Goal: Communication & Community: Answer question/provide support

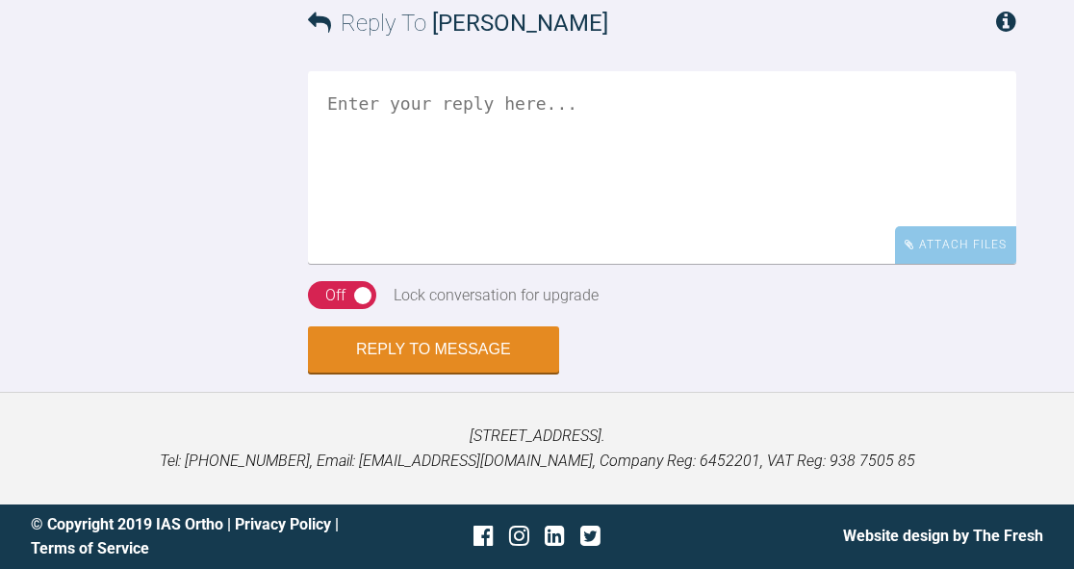
scroll to position [6251, 0]
drag, startPoint x: 700, startPoint y: 392, endPoint x: 512, endPoint y: 390, distance: 188.6
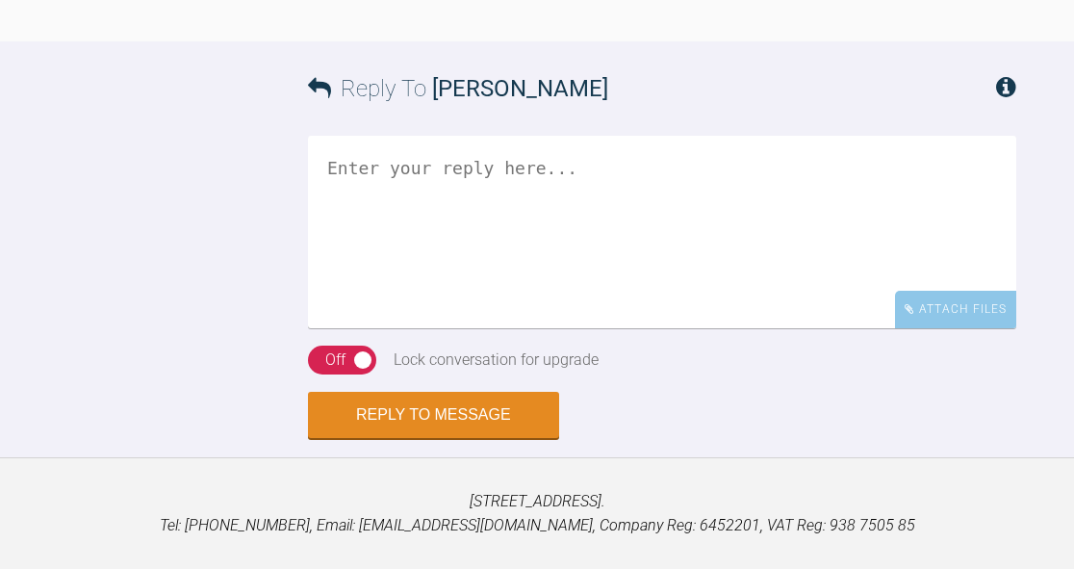
copy link "[EMAIL_ADDRESS][DOMAIN_NAME]"
drag, startPoint x: 576, startPoint y: 414, endPoint x: 493, endPoint y: 418, distance: 83.8
copy div "Mohit75@"
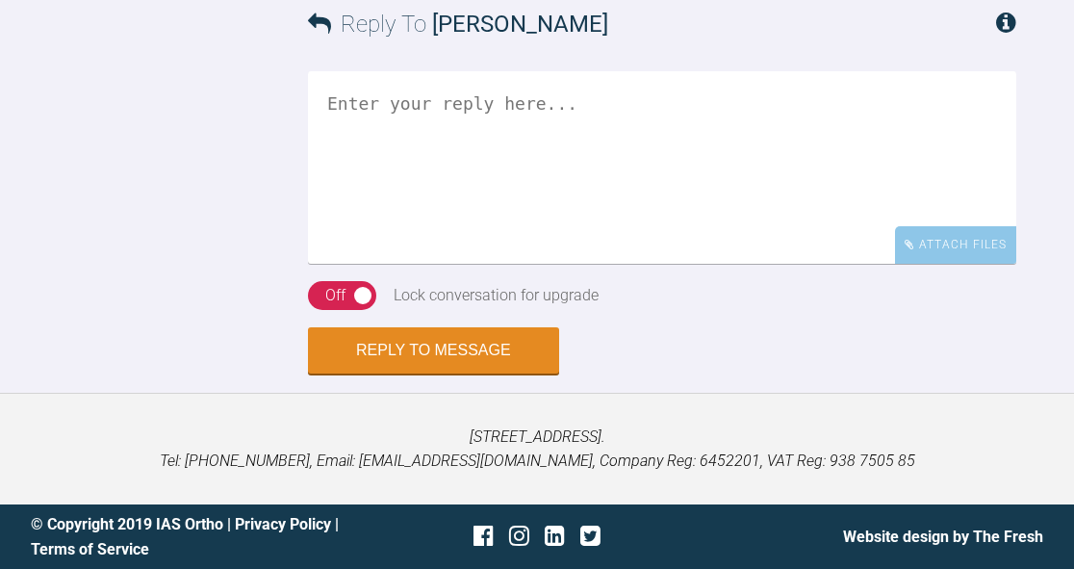
scroll to position [6963, 0]
click at [795, 264] on textarea at bounding box center [662, 167] width 708 height 192
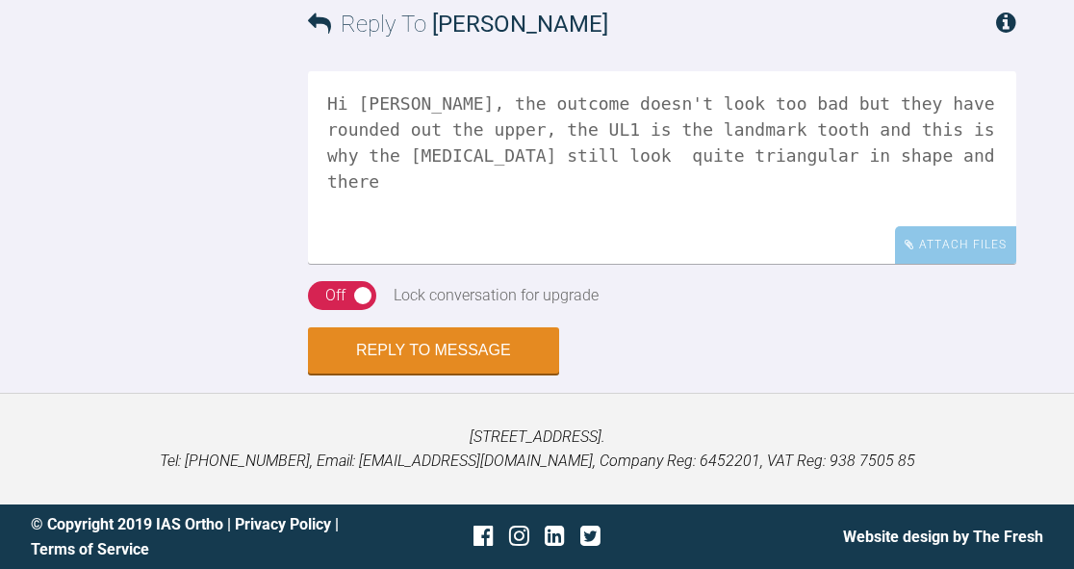
click at [735, 264] on textarea "Hi [PERSON_NAME], the outcome doesn't look too bad but they have rounded out th…" at bounding box center [662, 167] width 708 height 192
click at [996, 264] on textarea "Hi [PERSON_NAME], the outcome doesn't look too bad but they have rounded out th…" at bounding box center [662, 167] width 708 height 192
click at [913, 264] on textarea "Hi [PERSON_NAME], the outcome doesn't look too bad but they have rounded out th…" at bounding box center [662, 167] width 708 height 192
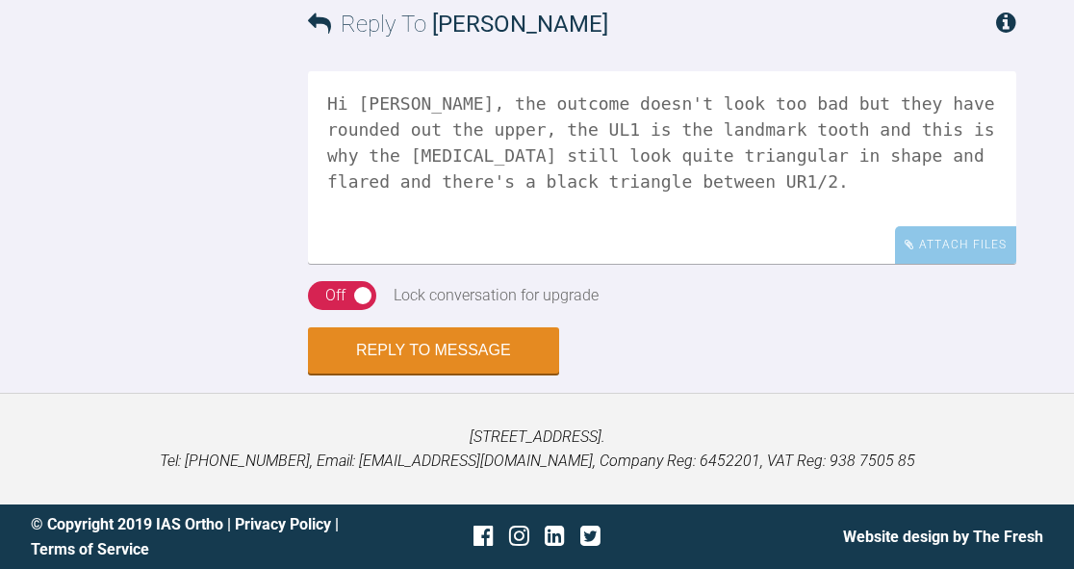
click at [646, 264] on textarea "Hi [PERSON_NAME], the outcome doesn't look too bad but they have rounded out th…" at bounding box center [662, 167] width 708 height 192
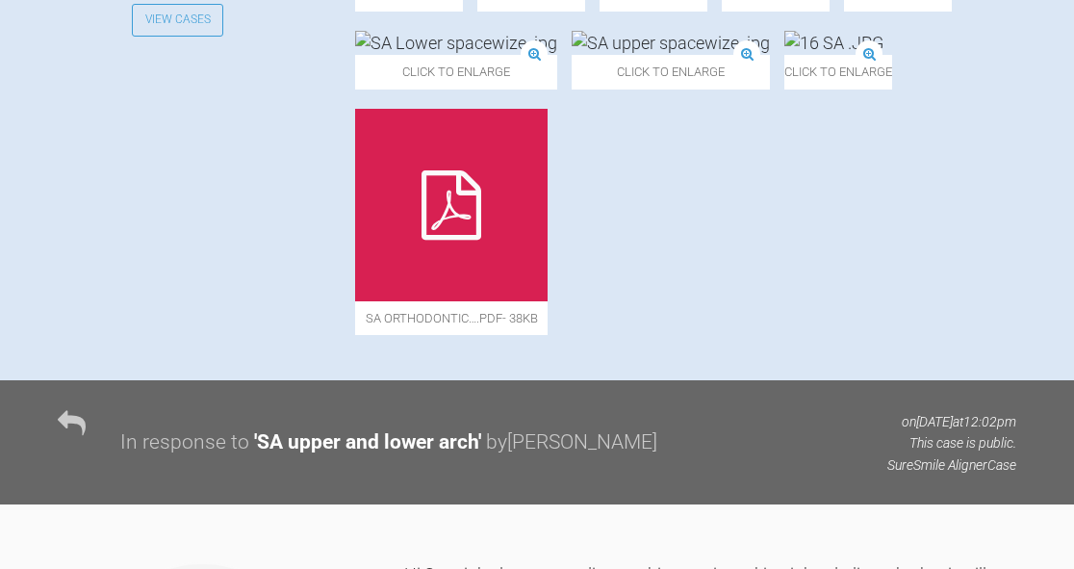
scroll to position [884, 0]
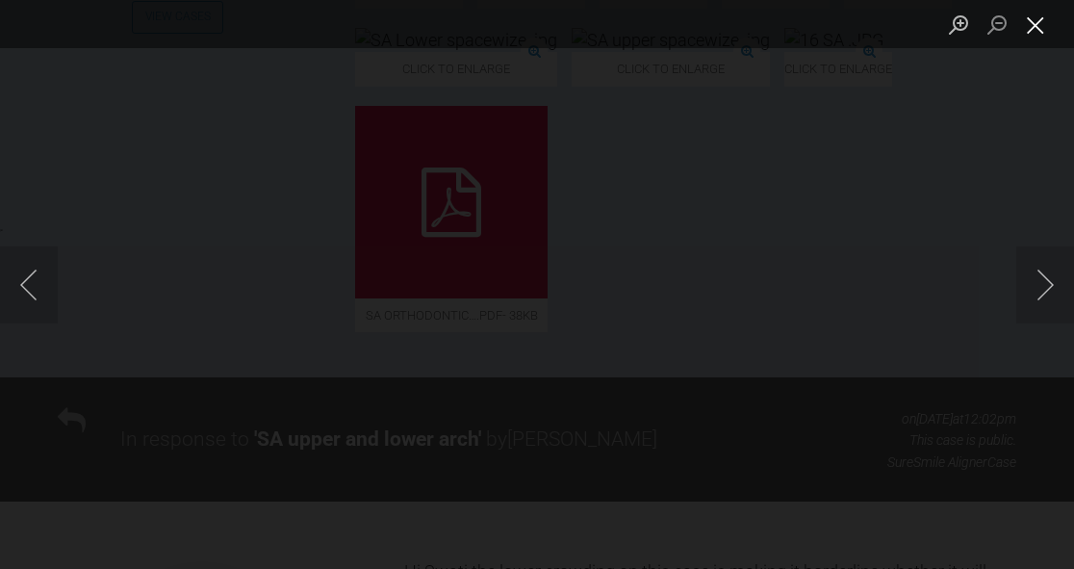
click at [1046, 27] on button "Close lightbox" at bounding box center [1035, 25] width 38 height 34
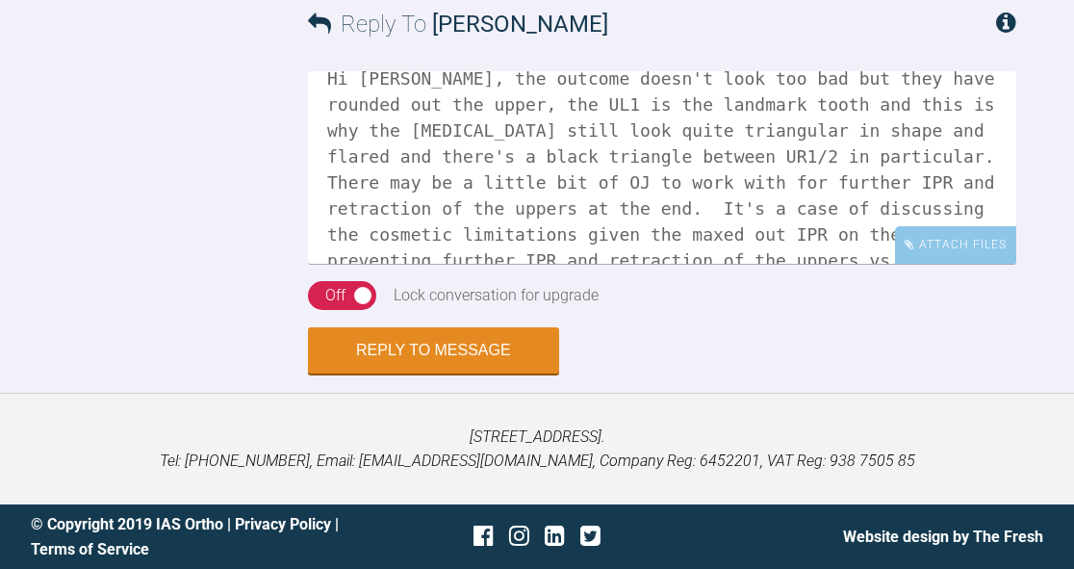
scroll to position [24, 0]
click at [785, 237] on textarea "Hi [PERSON_NAME], the outcome doesn't look too bad but they have rounded out th…" at bounding box center [662, 167] width 708 height 192
click at [469, 229] on textarea "Hi [PERSON_NAME], the outcome doesn't look too bad but they have rounded out th…" at bounding box center [662, 167] width 708 height 192
click at [874, 232] on textarea "Hi [PERSON_NAME], the outcome doesn't look too bad but they have rounded out th…" at bounding box center [662, 167] width 708 height 192
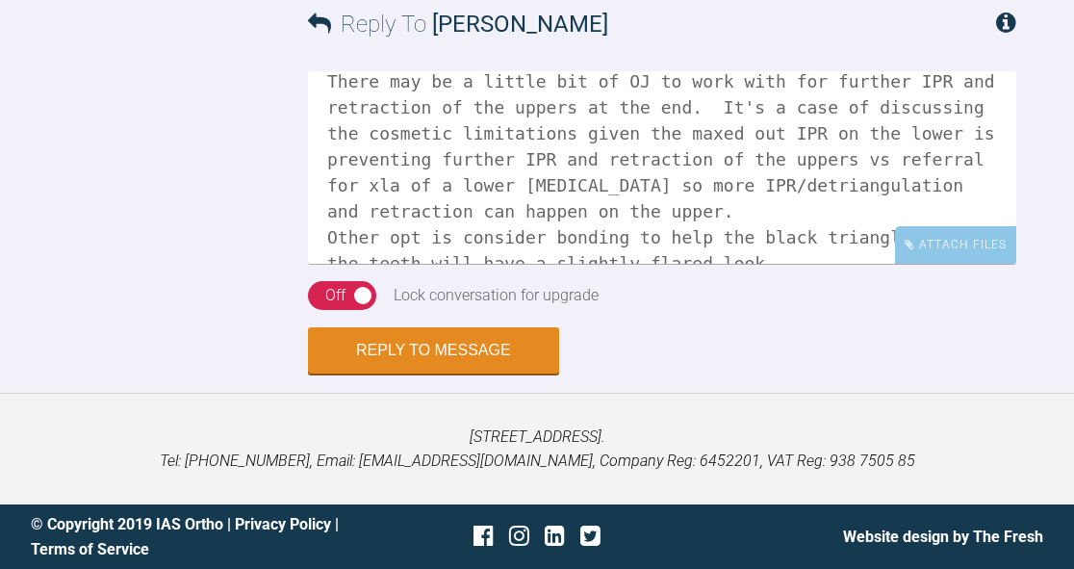
scroll to position [130, 0]
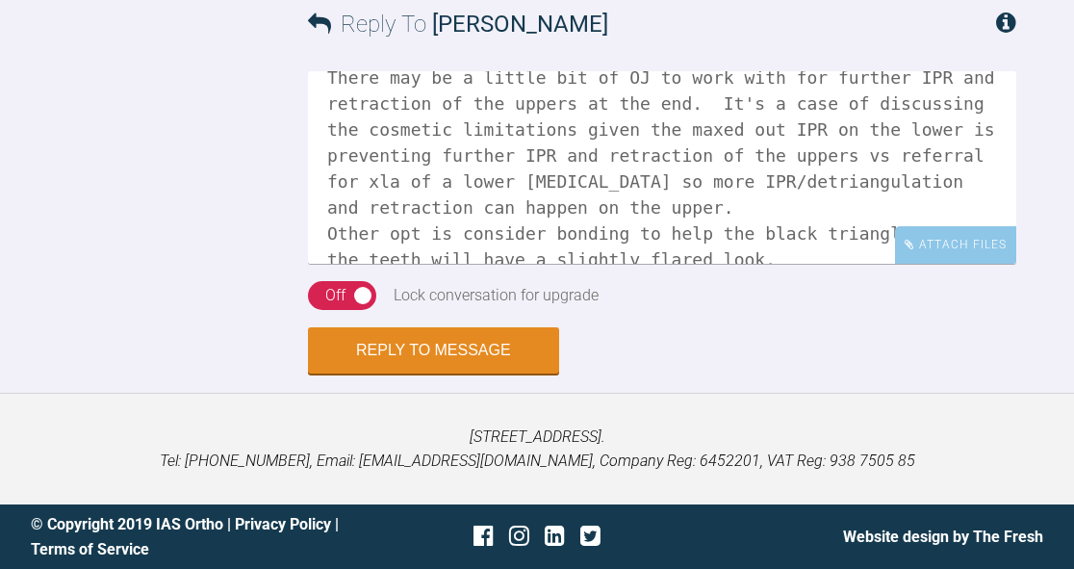
click at [537, 230] on textarea "Hi [PERSON_NAME], the outcome doesn't look too bad but they have rounded out th…" at bounding box center [662, 167] width 708 height 192
click at [528, 228] on textarea "Hi [PERSON_NAME], the outcome doesn't look too bad but they have rounded out th…" at bounding box center [662, 167] width 708 height 192
click at [531, 229] on textarea "Hi [PERSON_NAME], the outcome doesn't look too bad but they have rounded out th…" at bounding box center [662, 167] width 708 height 192
click at [629, 254] on textarea "Hi [PERSON_NAME], the outcome doesn't look too bad but they have rounded out th…" at bounding box center [662, 167] width 708 height 192
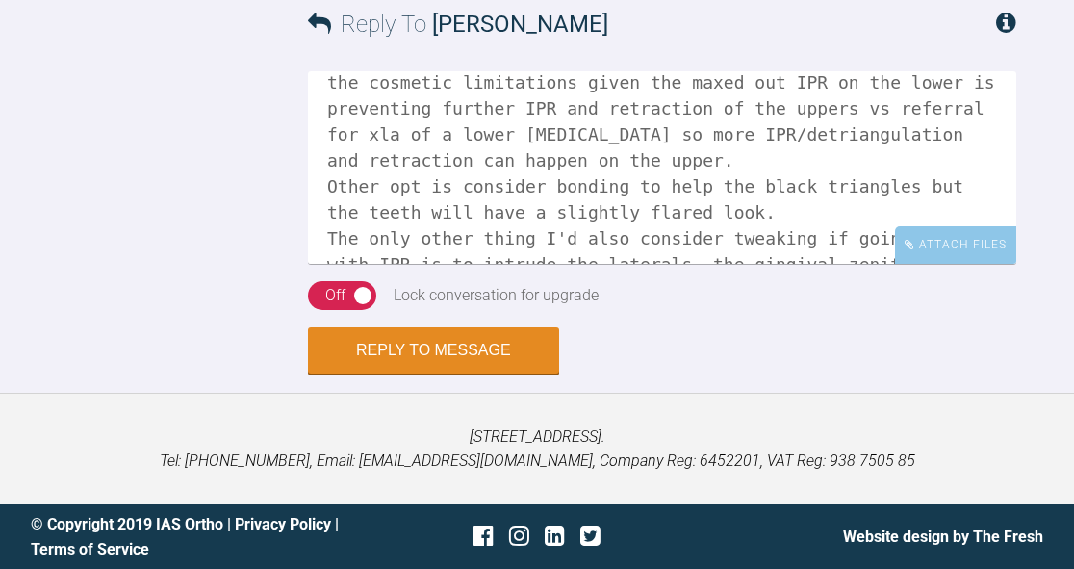
click at [835, 207] on textarea "Hi [PERSON_NAME], the outcome doesn't look too bad but they have rounded out th…" at bounding box center [662, 167] width 708 height 192
click at [830, 241] on textarea "Hi [PERSON_NAME], the outcome doesn't look too bad but they have rounded out th…" at bounding box center [662, 167] width 708 height 192
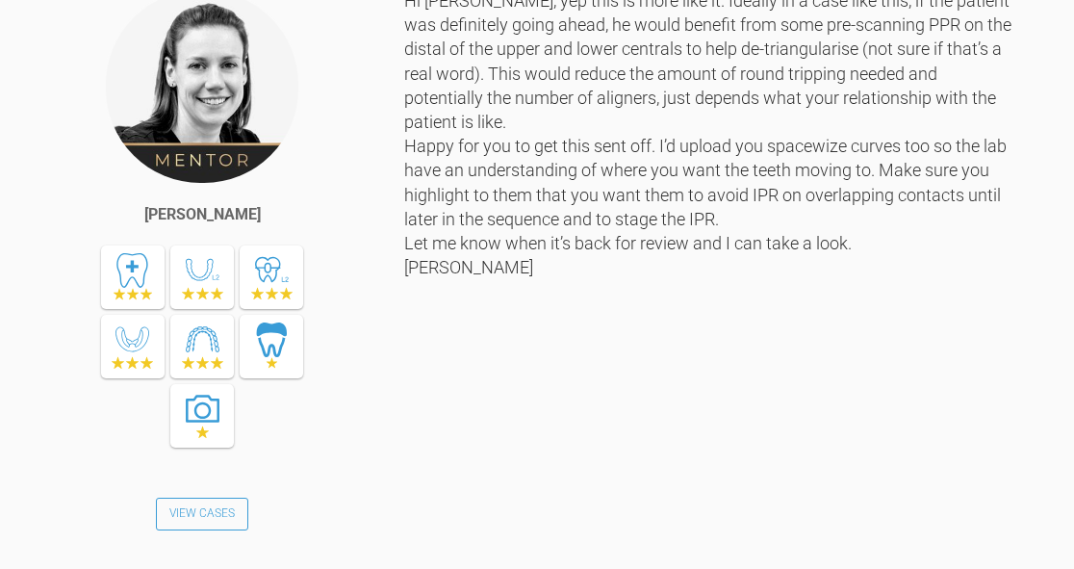
scroll to position [7105, 0]
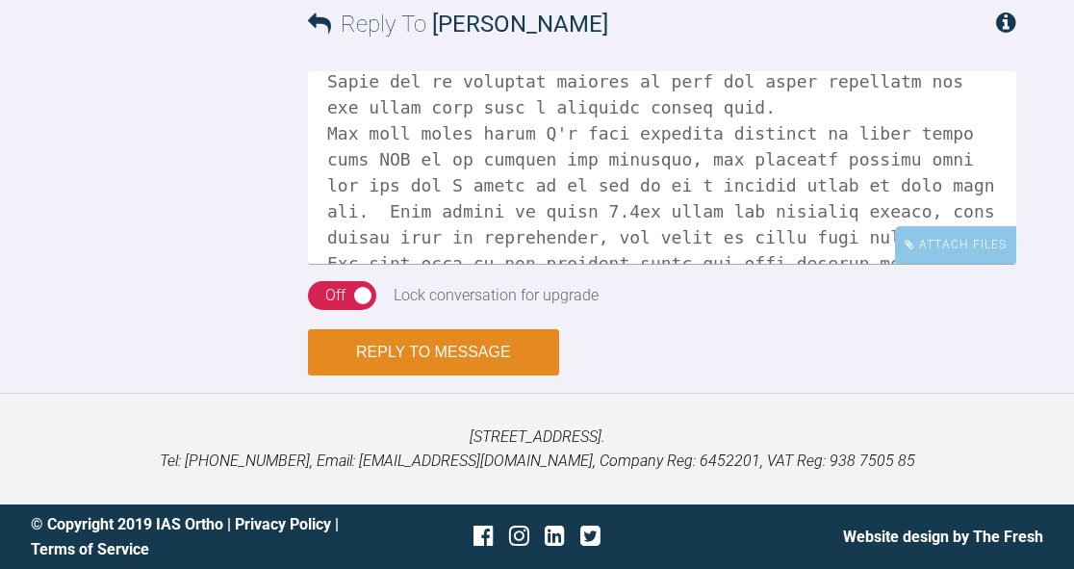
type textarea "Hi [PERSON_NAME], the outcome doesn't look too bad but they have rounded out th…"
click at [470, 344] on button "Reply to Message" at bounding box center [433, 352] width 251 height 46
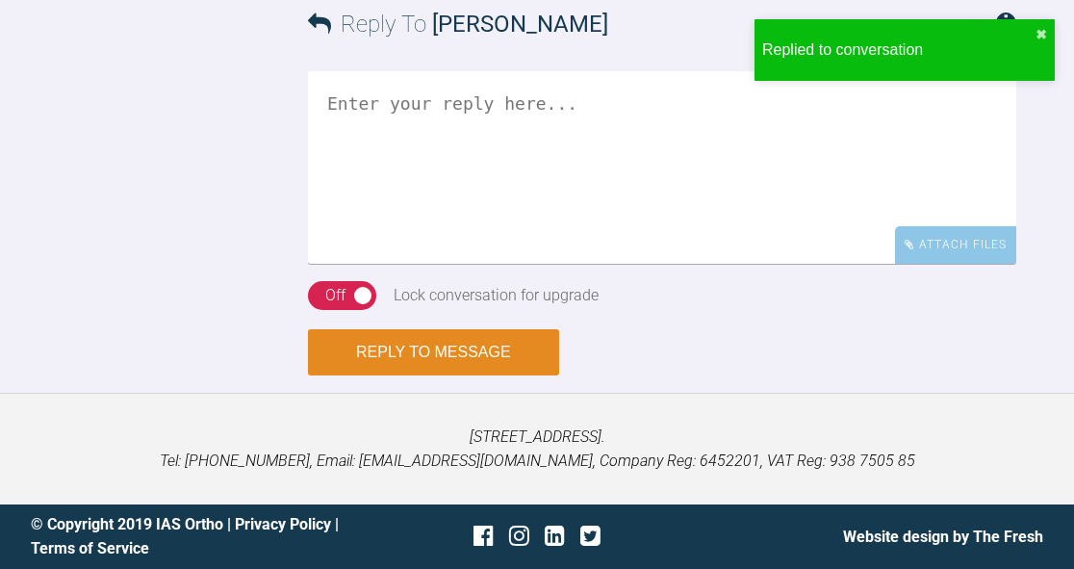
scroll to position [7440, 0]
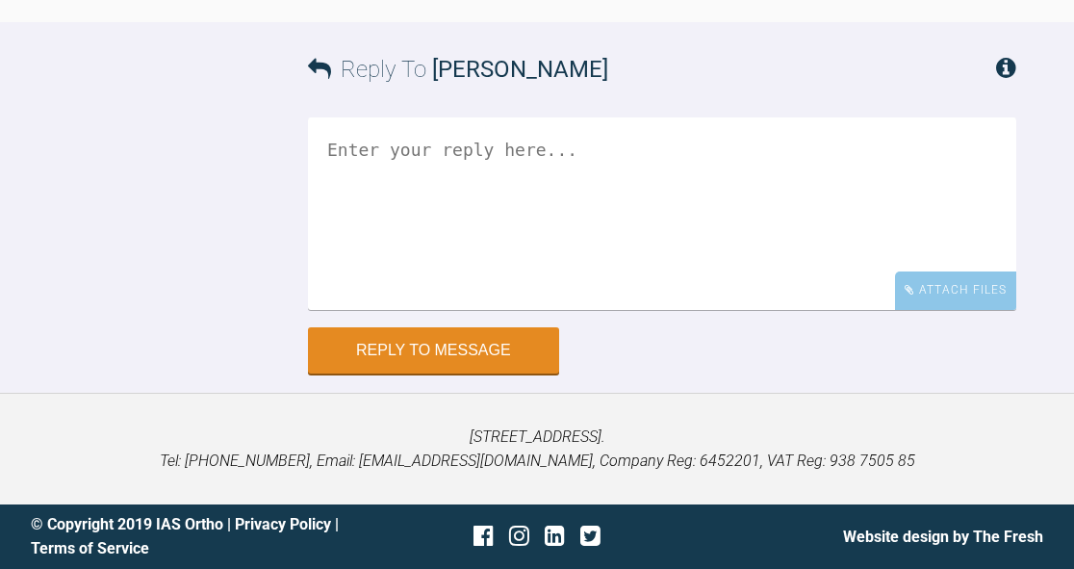
scroll to position [17063, 0]
click at [609, 309] on textarea at bounding box center [662, 212] width 708 height 192
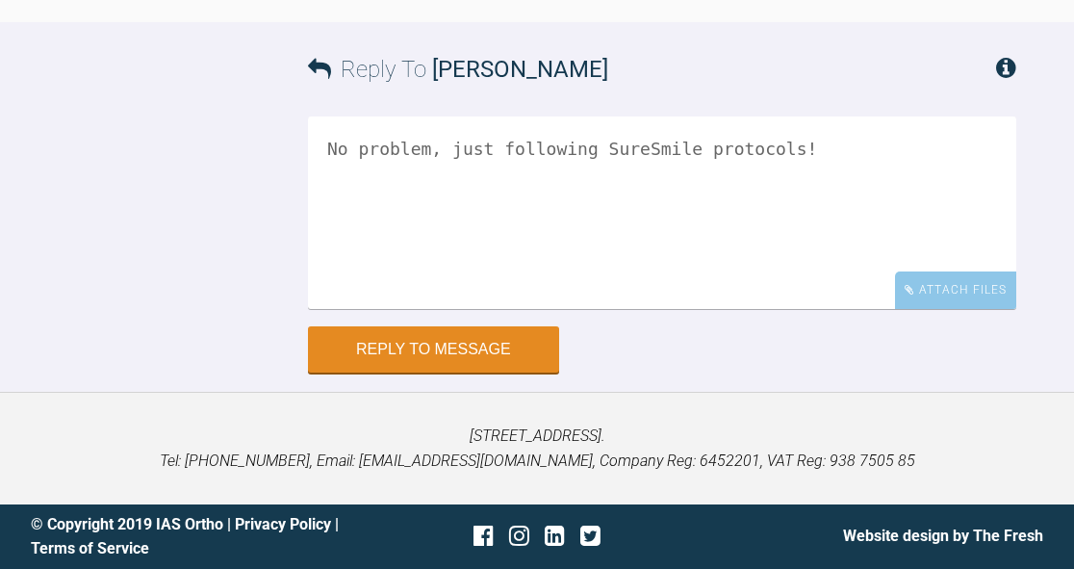
scroll to position [17158, 0]
type textarea "No problem, just following SureSmile protocols!"
click at [507, 374] on button "Reply to Message" at bounding box center [433, 351] width 251 height 46
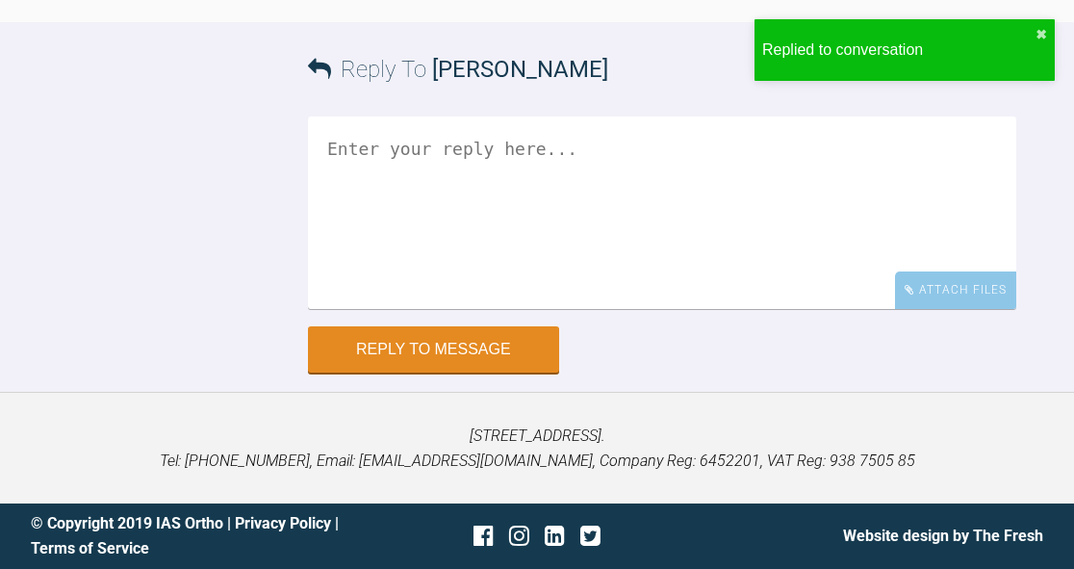
scroll to position [17324, 0]
